Goal: Information Seeking & Learning: Find specific fact

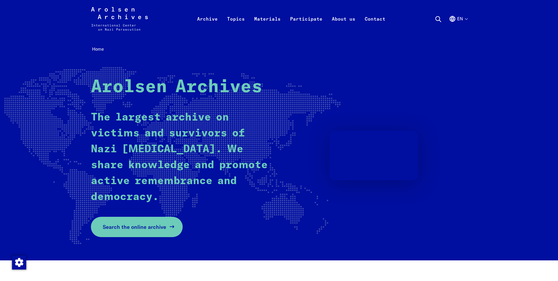
click at [142, 229] on span "Search the online archive" at bounding box center [135, 227] width 64 height 8
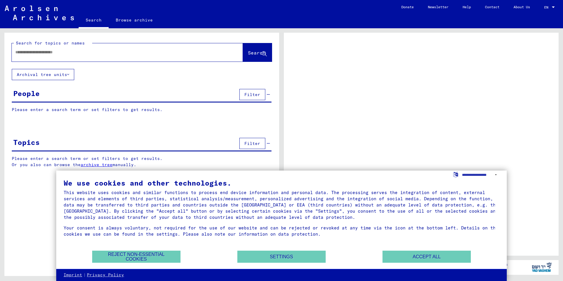
click at [82, 56] on div at bounding box center [120, 52] width 217 height 13
click at [82, 53] on input "text" at bounding box center [121, 52] width 213 height 6
type input "**"
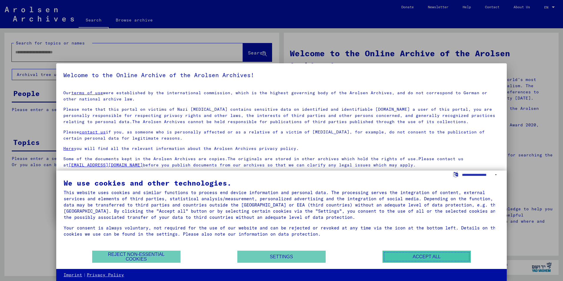
click at [437, 257] on button "Accept all" at bounding box center [426, 257] width 88 height 12
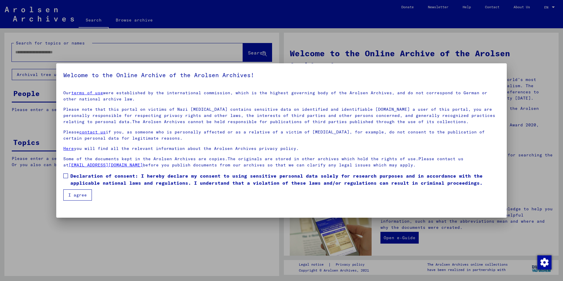
click at [64, 176] on span at bounding box center [65, 175] width 5 height 5
click at [76, 192] on button "I agree" at bounding box center [77, 194] width 29 height 11
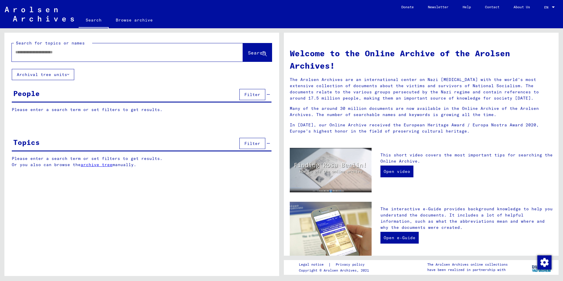
click at [43, 53] on input "text" at bounding box center [120, 52] width 210 height 6
type input "**********"
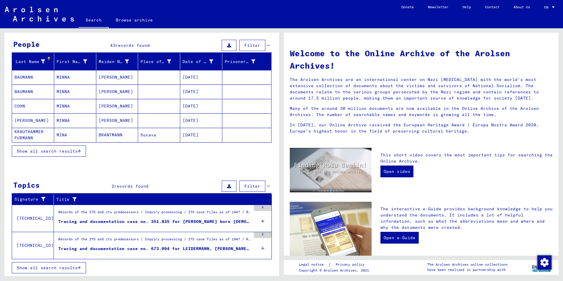
scroll to position [50, 0]
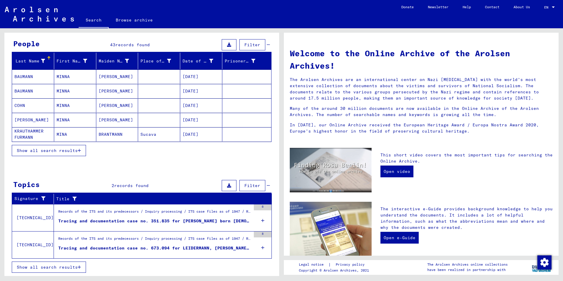
click at [65, 150] on span "Show all search results" at bounding box center [47, 150] width 61 height 5
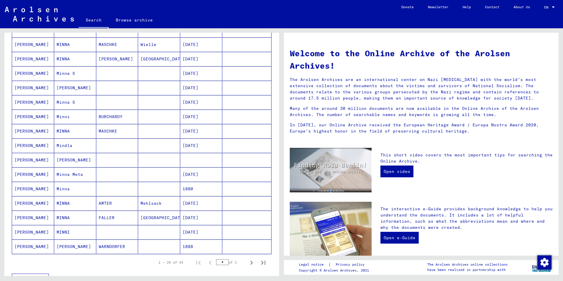
scroll to position [226, 0]
click at [62, 174] on mat-cell "Minna Meta" at bounding box center [75, 174] width 42 height 14
